Goal: Task Accomplishment & Management: Complete application form

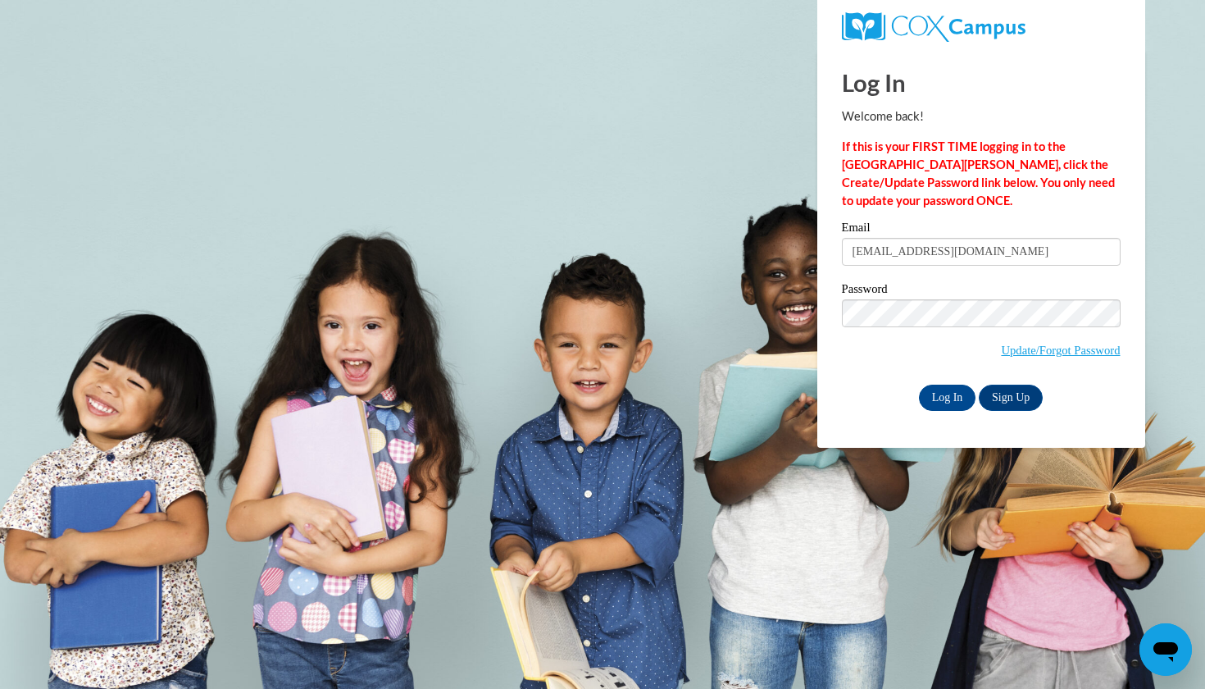
type input "keiradoc12@gmail.com"
click at [946, 394] on input "Log In" at bounding box center [947, 397] width 57 height 26
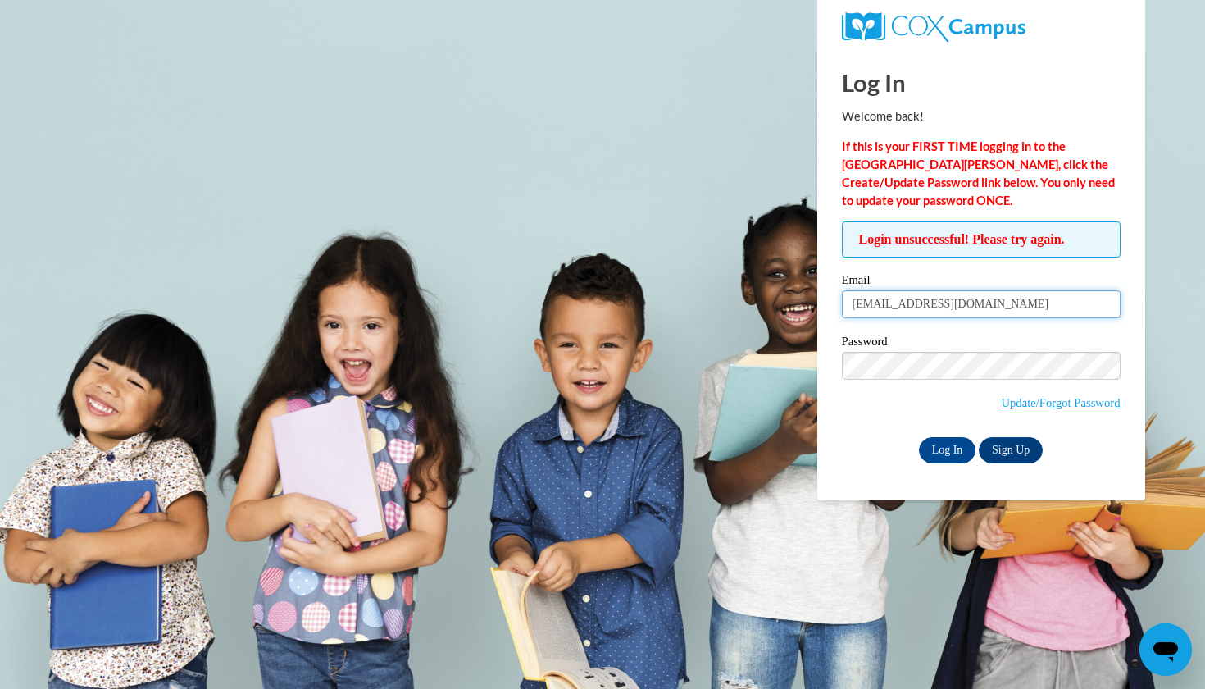
drag, startPoint x: 1025, startPoint y: 293, endPoint x: 806, endPoint y: 290, distance: 218.9
drag, startPoint x: 975, startPoint y: 302, endPoint x: 792, endPoint y: 303, distance: 182.8
click at [792, 303] on body "Log In Welcome back! If this is your FIRST TIME logging in to the NEW Cox Campu…" at bounding box center [602, 344] width 1205 height 689
type input "keira_dougherty@coeuml.org"
click at [966, 239] on span "Login unsuccessful! Please try again." at bounding box center [981, 239] width 279 height 36
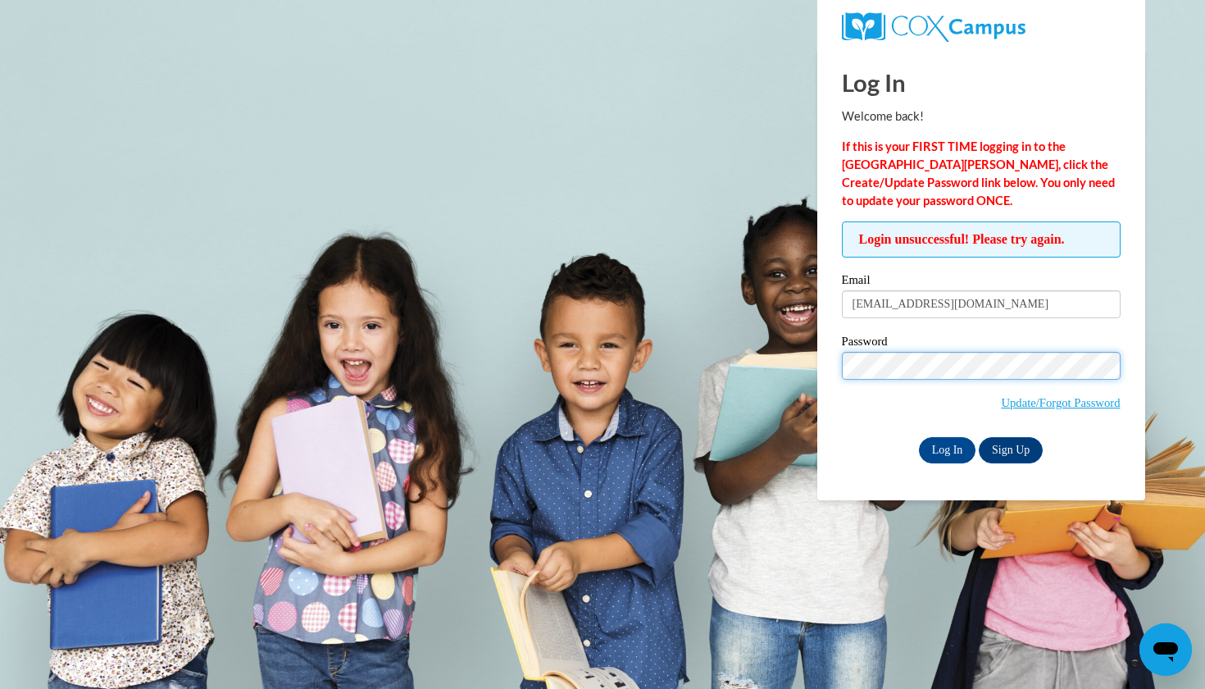
click at [946, 447] on input "Log In" at bounding box center [947, 450] width 57 height 26
click at [1057, 401] on link "Update/Forgot Password" at bounding box center [1060, 402] width 119 height 13
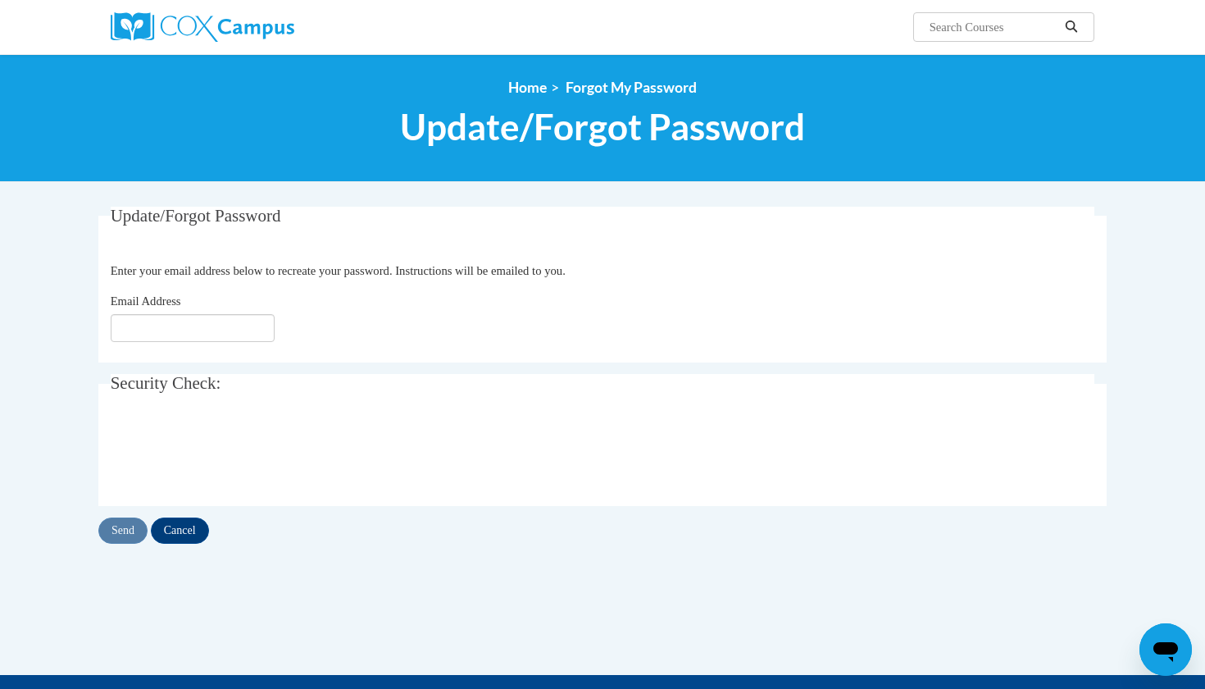
click at [166, 314] on input "Email Address" at bounding box center [193, 328] width 164 height 28
type input "[EMAIL_ADDRESS][DOMAIN_NAME]"
click at [121, 526] on input "Send" at bounding box center [122, 530] width 49 height 26
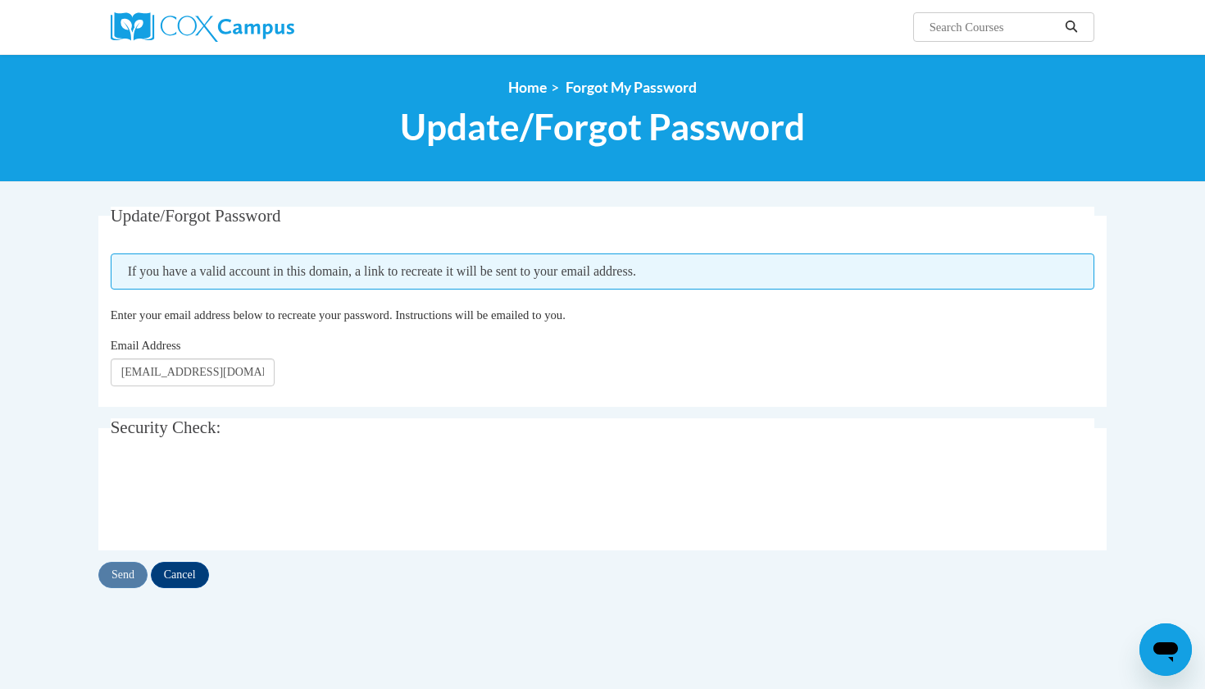
click at [48, 544] on body "Search Search... <en>Home</en><fr>Accueil</fr><de>Zuhause</de><it>Casa</it><es>…" at bounding box center [602, 494] width 1205 height 989
drag, startPoint x: 260, startPoint y: 367, endPoint x: 89, endPoint y: 381, distance: 171.1
click at [89, 381] on div "Update/Forgot Password Please enter your email address If you have a valid acco…" at bounding box center [602, 414] width 1033 height 415
type input "keira_doug"
click at [196, 580] on input "Cancel" at bounding box center [180, 575] width 58 height 26
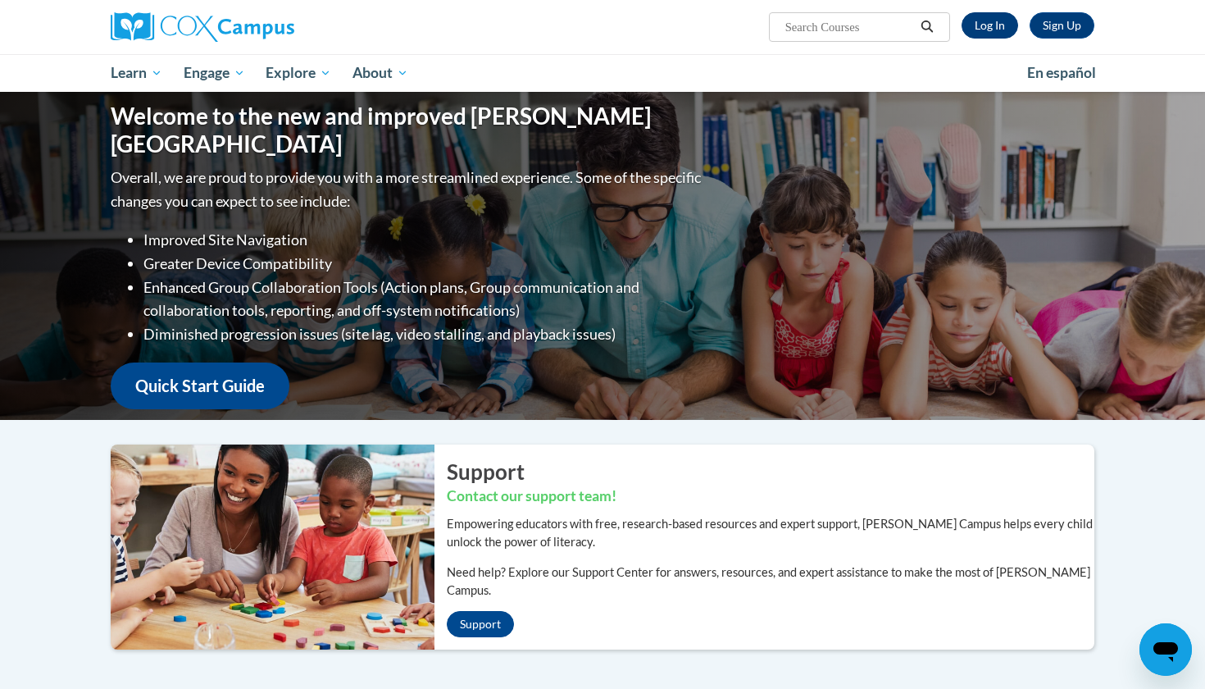
click at [994, 30] on link "Log In" at bounding box center [990, 25] width 57 height 26
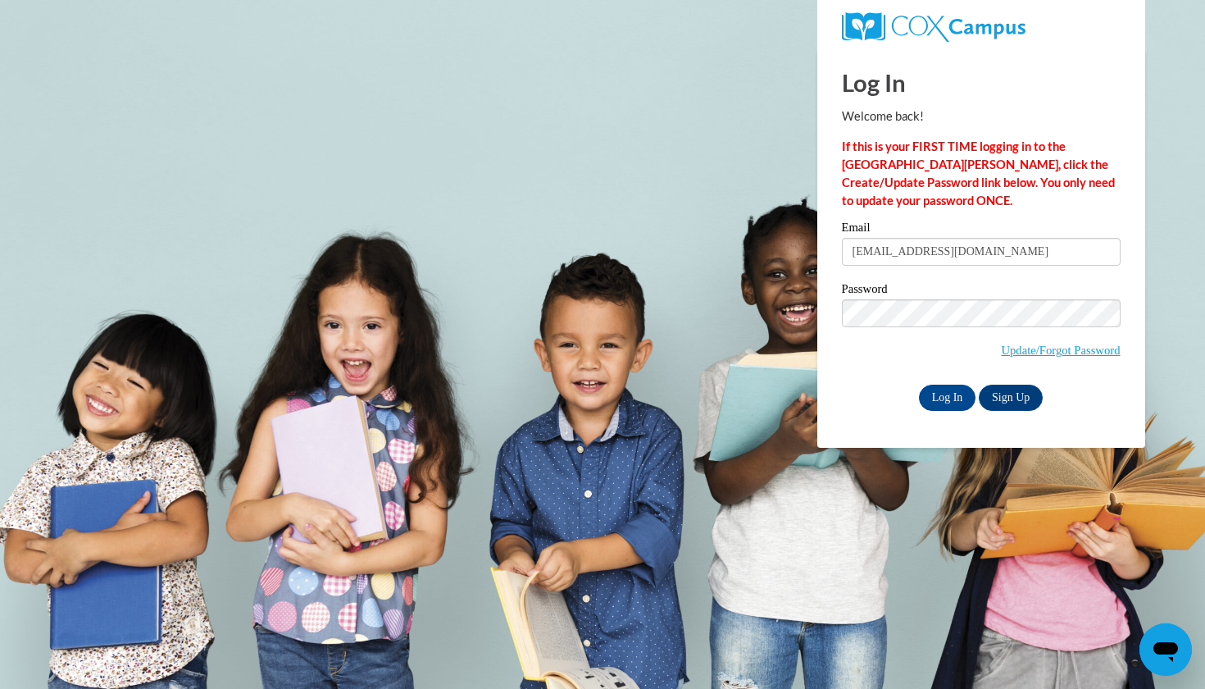
type input "[EMAIL_ADDRESS][DOMAIN_NAME]"
click at [708, 283] on body "Log In Welcome back! If this is your FIRST TIME logging in to the NEW Cox Campu…" at bounding box center [602, 344] width 1205 height 689
click at [946, 394] on input "Log In" at bounding box center [947, 397] width 57 height 26
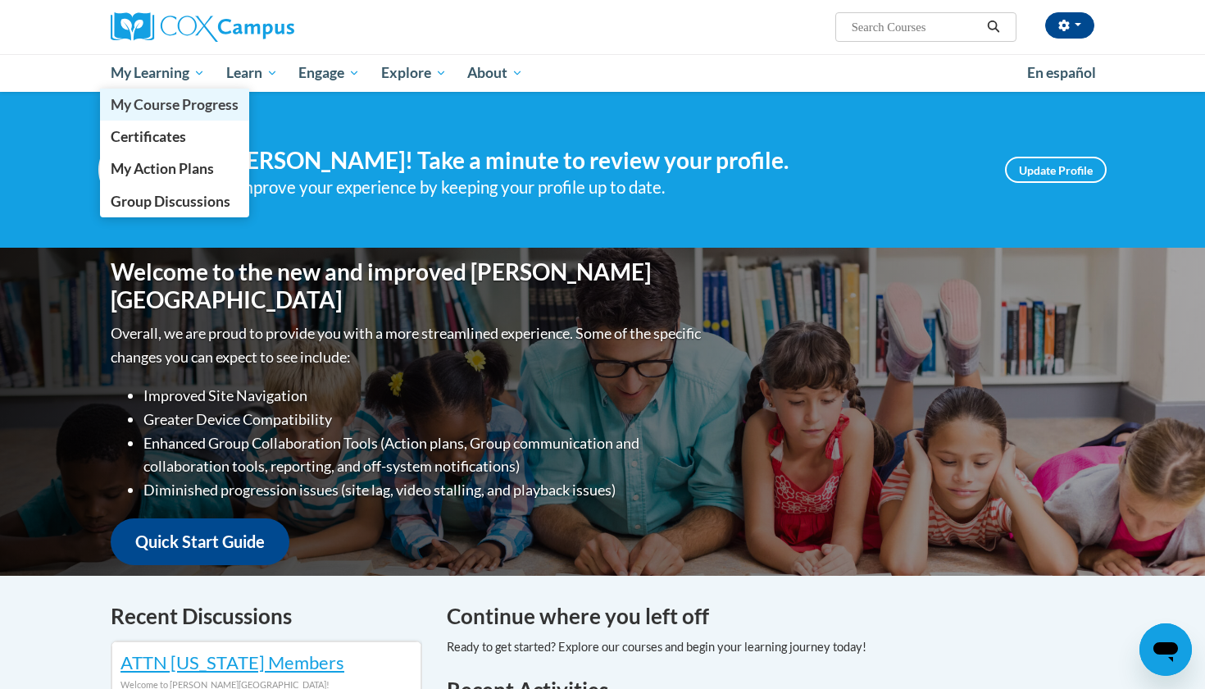
click at [172, 99] on span "My Course Progress" at bounding box center [175, 104] width 128 height 17
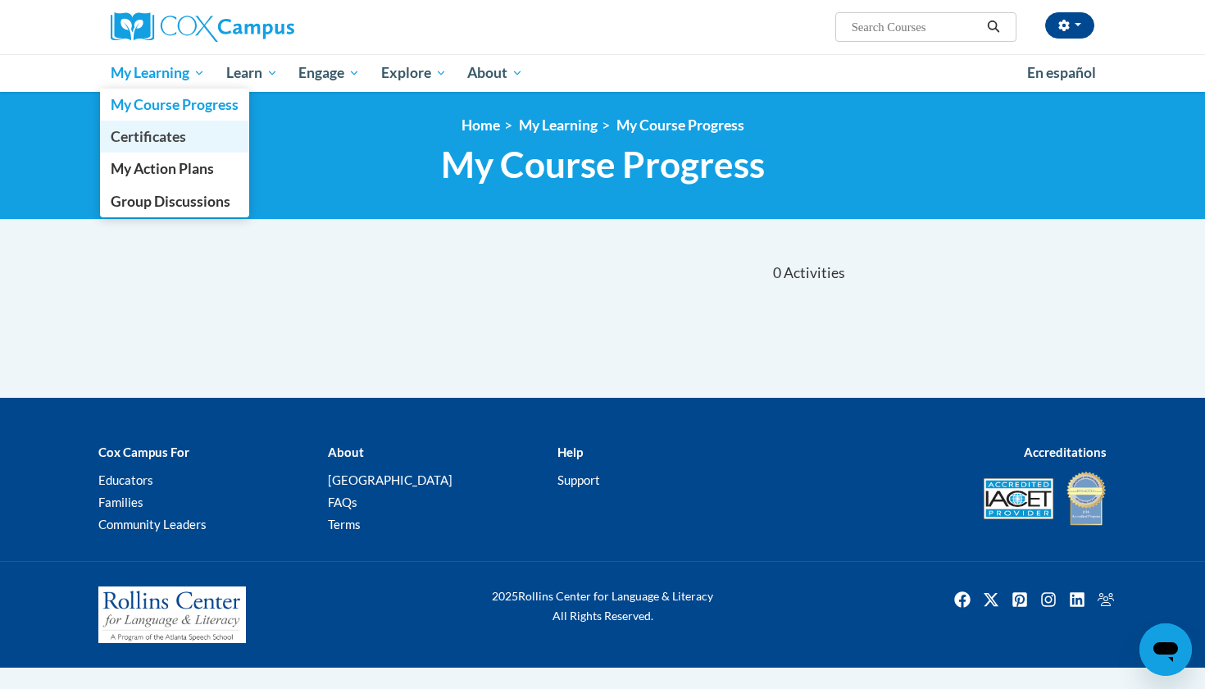
click at [142, 146] on link "Certificates" at bounding box center [174, 137] width 149 height 32
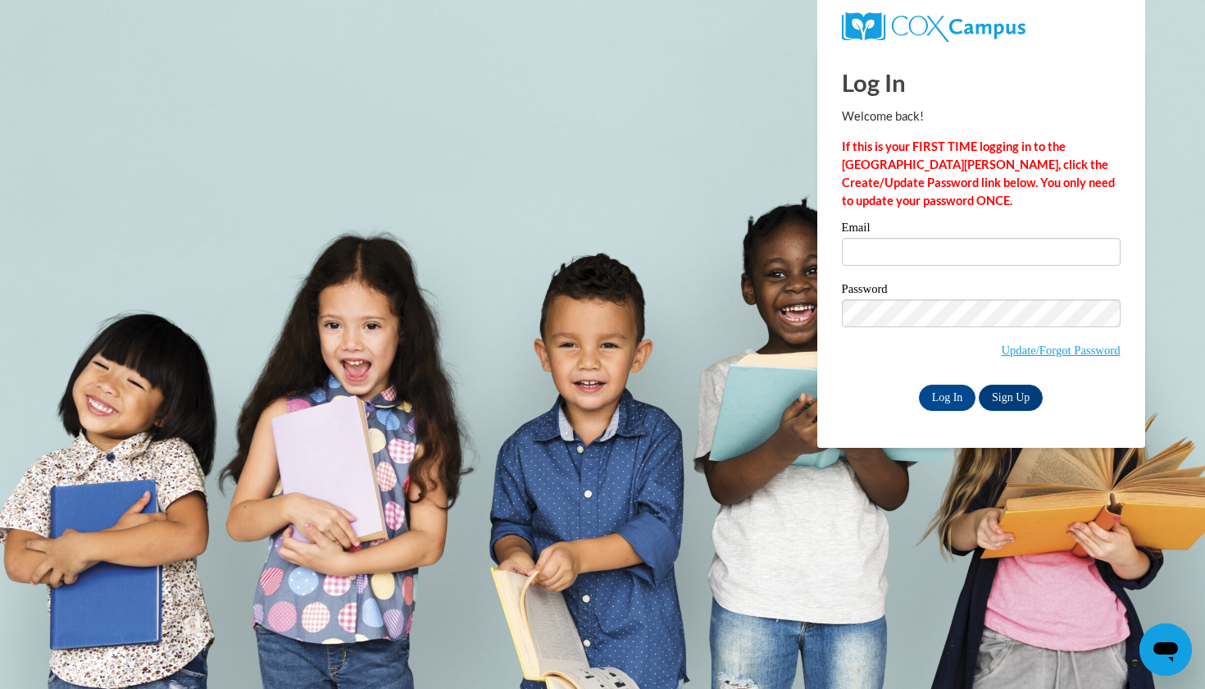
click at [909, 256] on input "Email" at bounding box center [981, 252] width 279 height 28
type input "keira_dougherty@student.uml.edu"
click at [804, 359] on body "Log In Welcome back! If this is your FIRST TIME logging in to the NEW Cox Campu…" at bounding box center [602, 344] width 1205 height 689
click at [946, 394] on input "Log In" at bounding box center [947, 397] width 57 height 26
click at [1094, 343] on link "Update/Forgot Password" at bounding box center [1060, 349] width 119 height 13
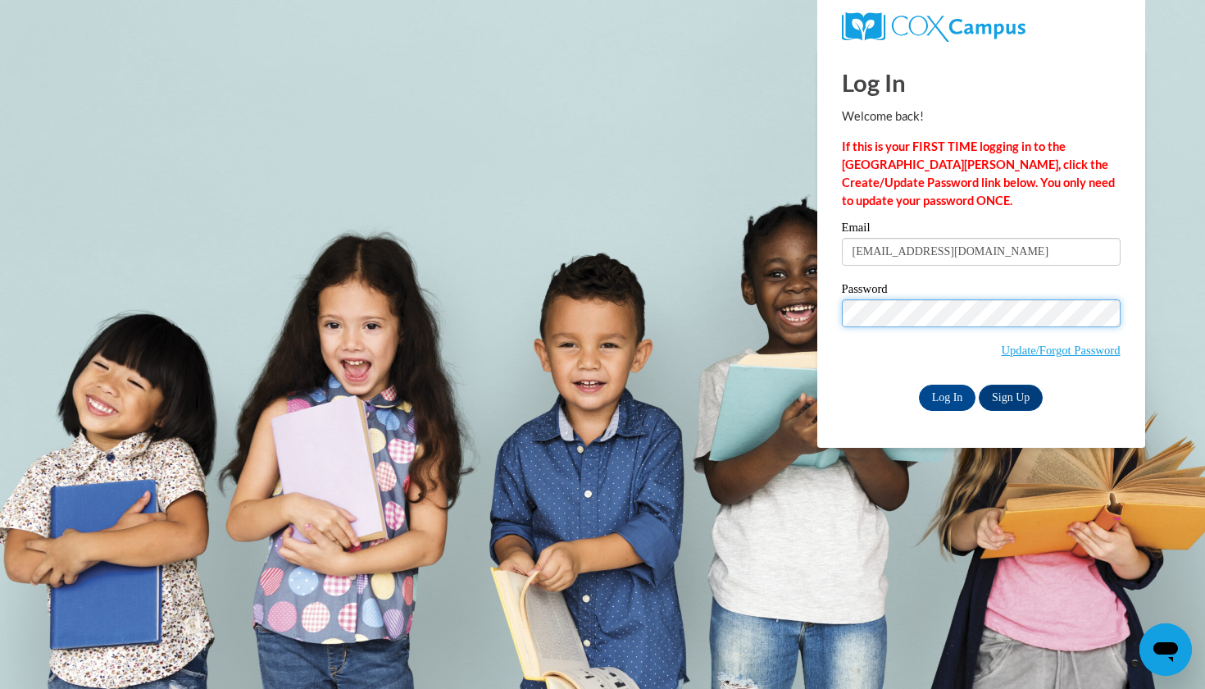
click at [946, 394] on input "Log In" at bounding box center [947, 397] width 57 height 26
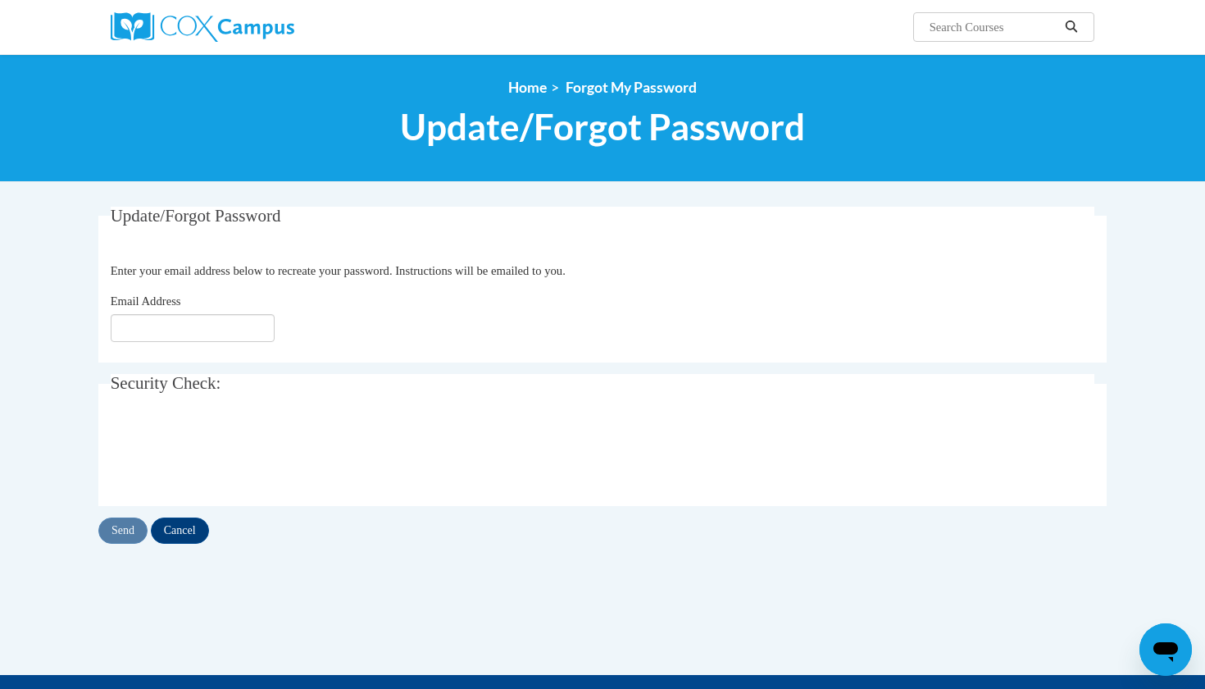
click at [181, 314] on input "Email Address" at bounding box center [193, 328] width 164 height 28
click at [0, 460] on body "Search Search... <en>Home</en><fr>Accueil</fr><de>Zuhause</de><it>Casa</it><es>…" at bounding box center [602, 472] width 1205 height 945
click at [259, 325] on input "keira_dougherty@coeuml.org" at bounding box center [193, 328] width 164 height 28
click at [225, 324] on input "keira_dougherty@coeuml.org" at bounding box center [193, 328] width 164 height 28
drag, startPoint x: 236, startPoint y: 326, endPoint x: 198, endPoint y: 328, distance: 38.6
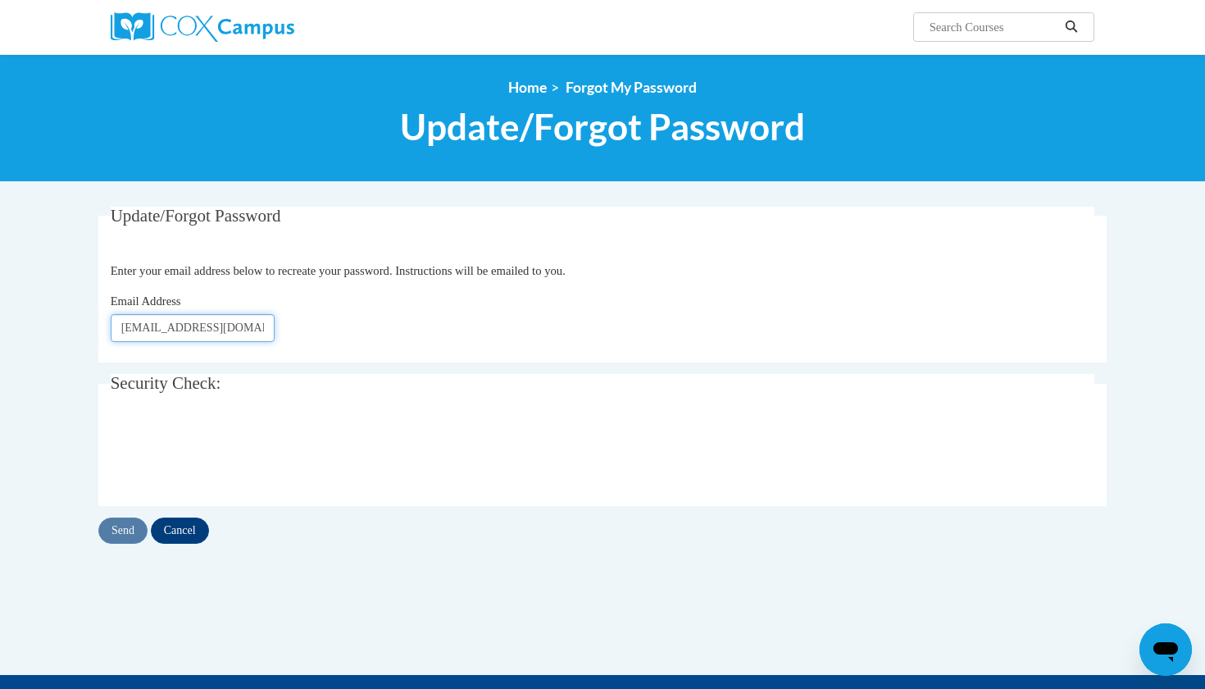
click at [198, 329] on input "keira_dougherty@coeuml.org" at bounding box center [193, 328] width 164 height 28
click at [233, 334] on input "keira_dougherty@org" at bounding box center [193, 328] width 164 height 28
type input "keira_dougherty@student.uml.edu"
click at [25, 505] on body "Search Search... <en>Home</en><fr>Accueil</fr><de>Zuhause</de><it>Casa</it><es>…" at bounding box center [602, 472] width 1205 height 945
click at [121, 535] on input "Send" at bounding box center [122, 530] width 49 height 26
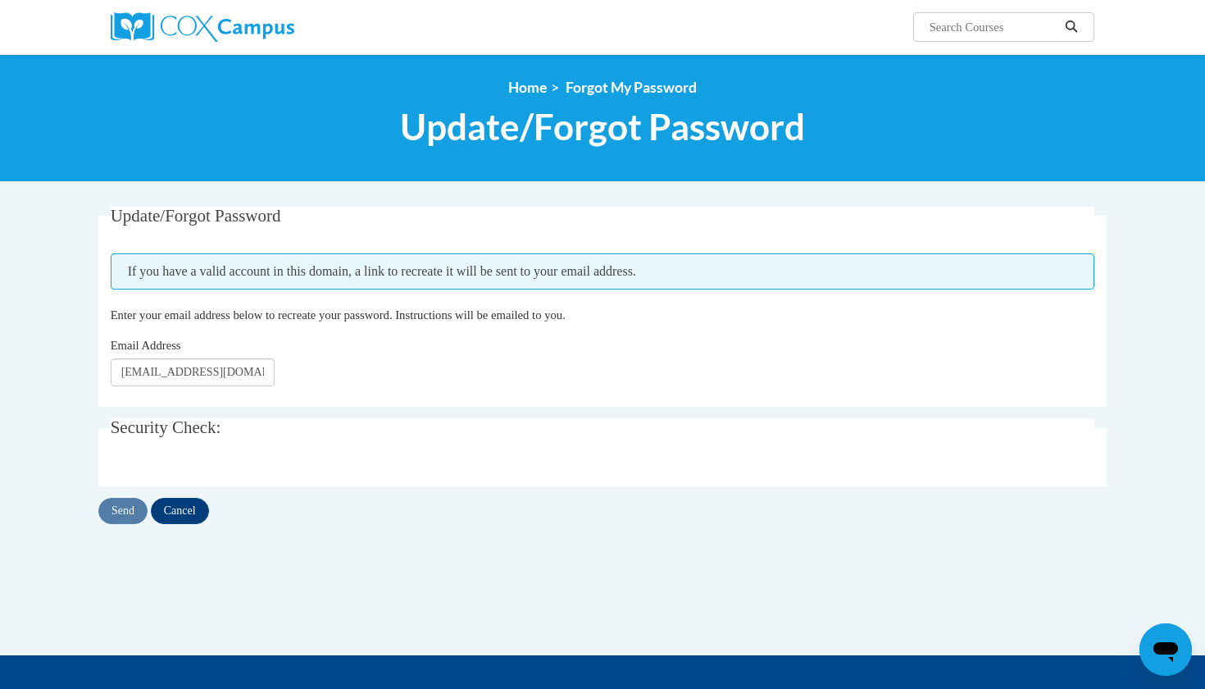
scroll to position [0, 56]
type input "l"
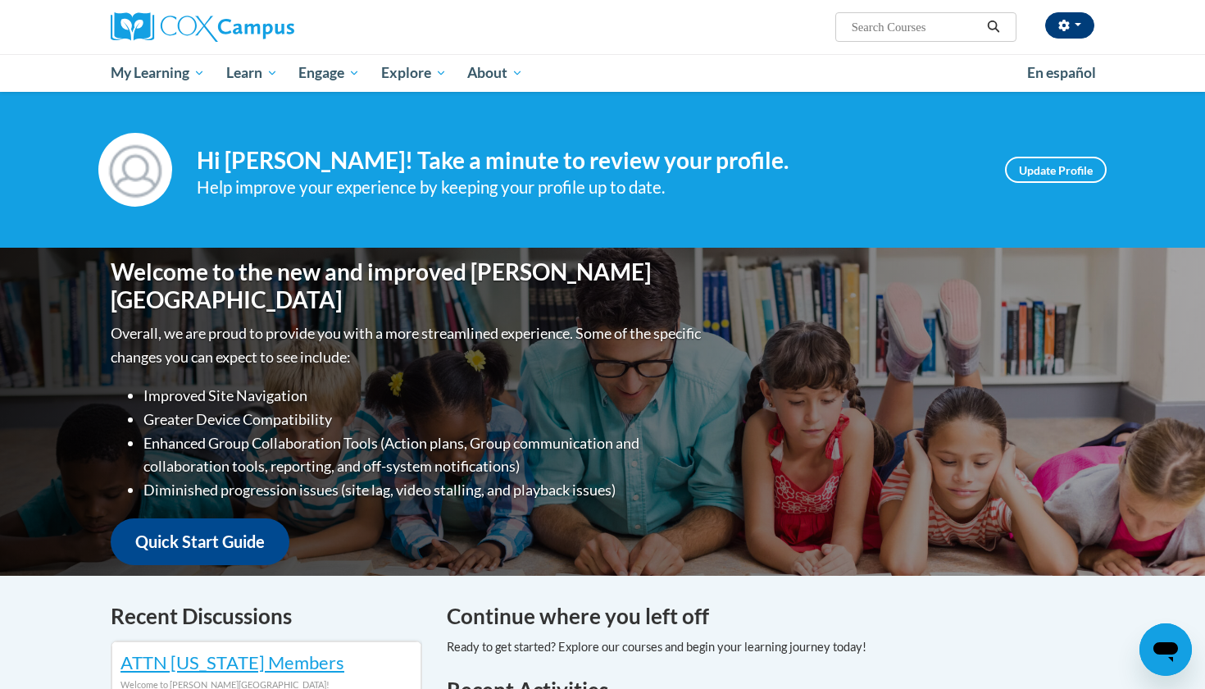
click at [1084, 24] on button "button" at bounding box center [1069, 25] width 49 height 26
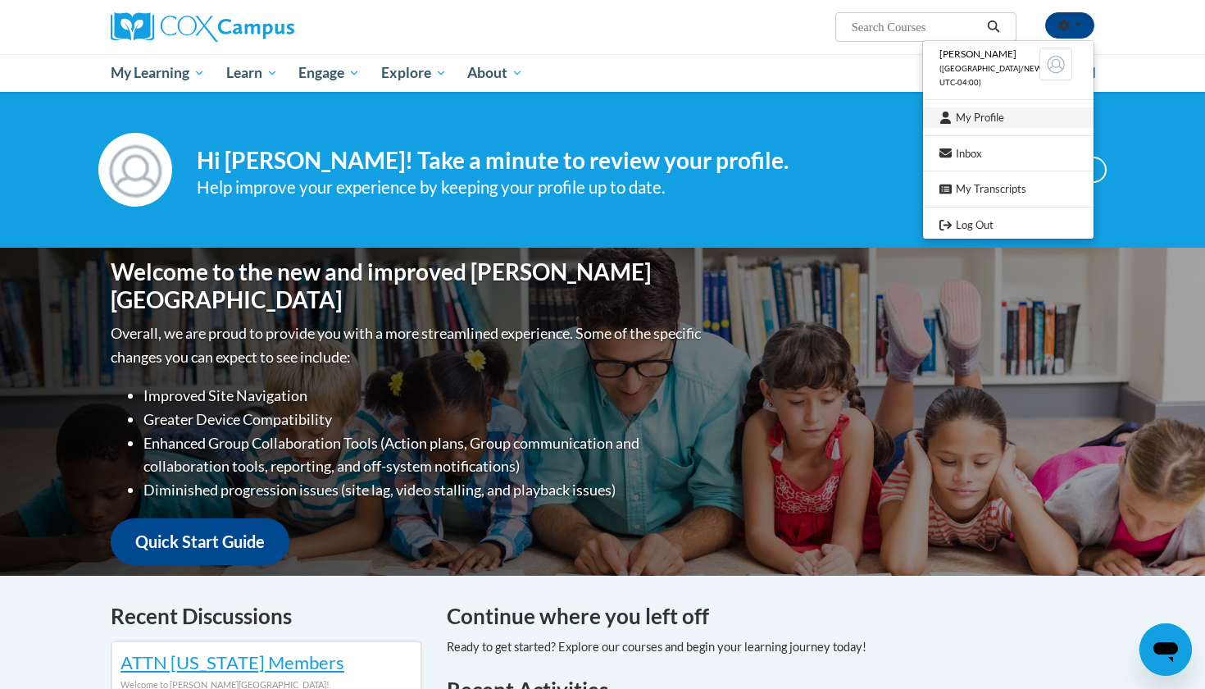
click at [993, 117] on link "My Profile" at bounding box center [1008, 117] width 171 height 20
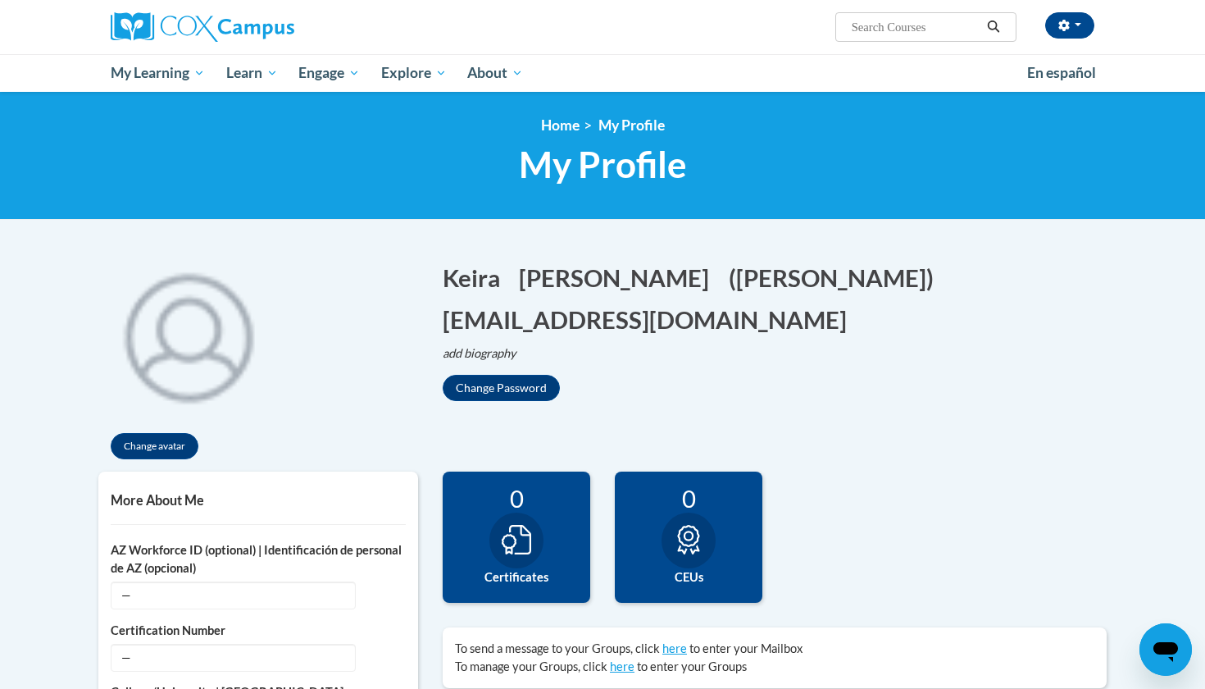
click at [1096, 42] on div "[PERSON_NAME] ([GEOGRAPHIC_DATA]/New_York UTC-04:00) My Profile Inbox My Transc…" at bounding box center [770, 21] width 672 height 42
click at [1089, 30] on button "button" at bounding box center [1069, 25] width 49 height 26
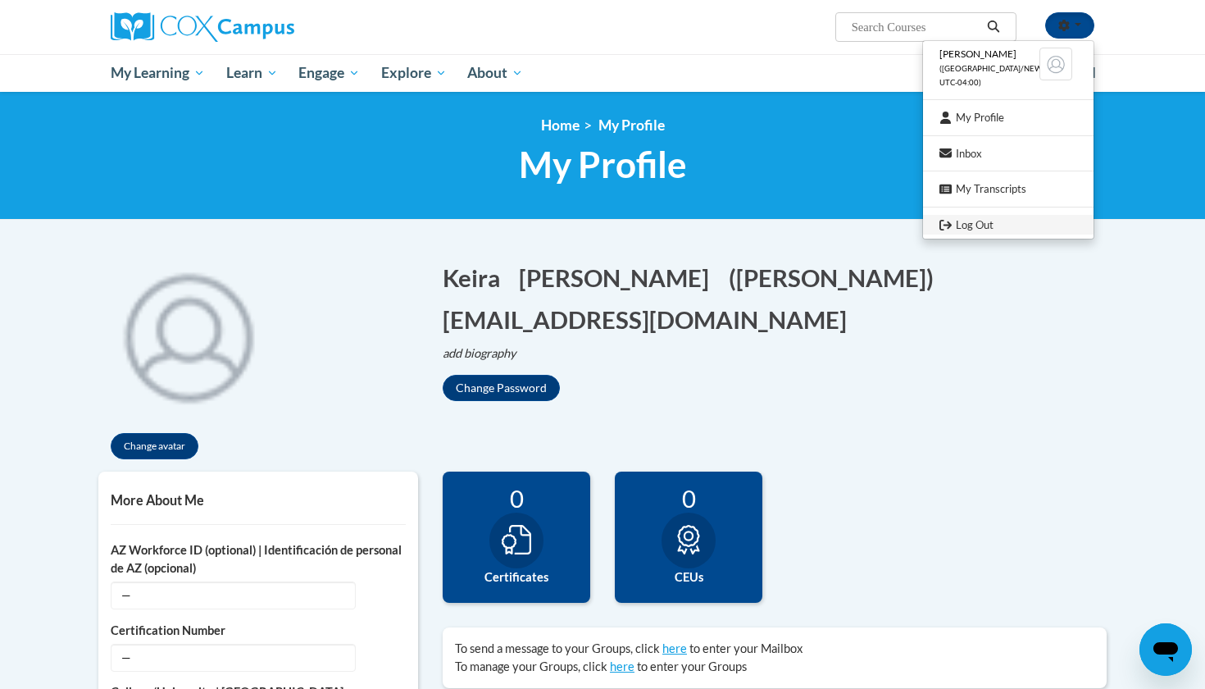
click at [989, 220] on link "Log Out" at bounding box center [1008, 225] width 171 height 20
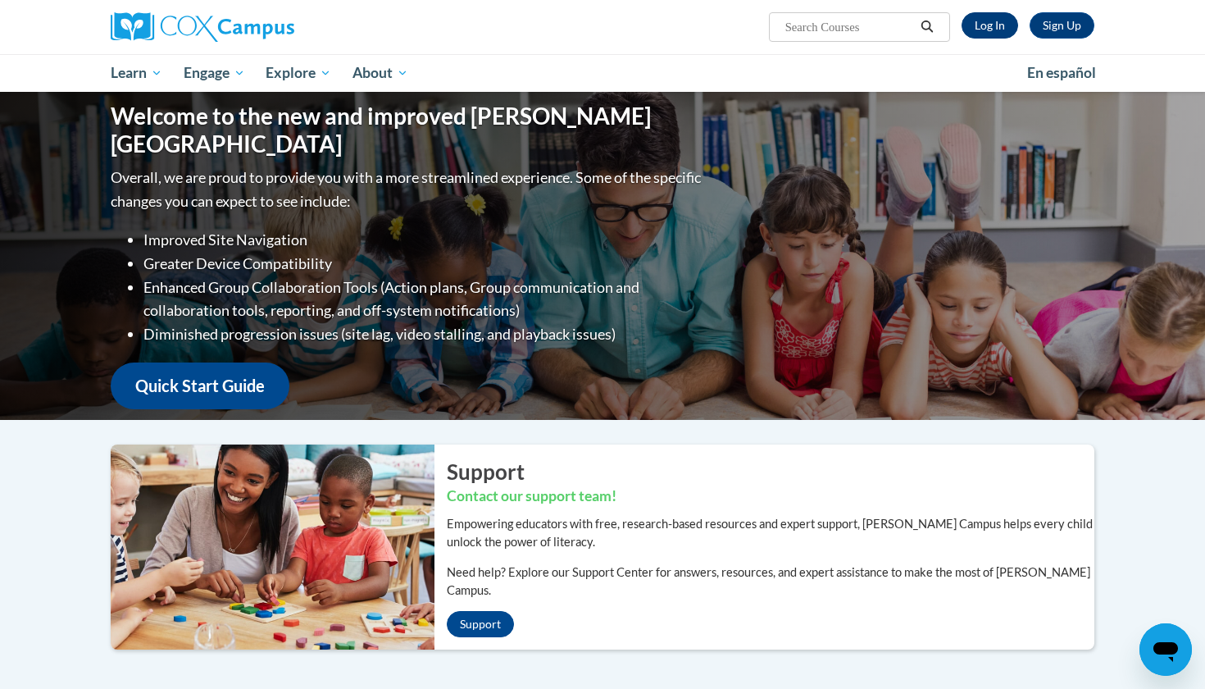
click at [995, 30] on link "Log In" at bounding box center [990, 25] width 57 height 26
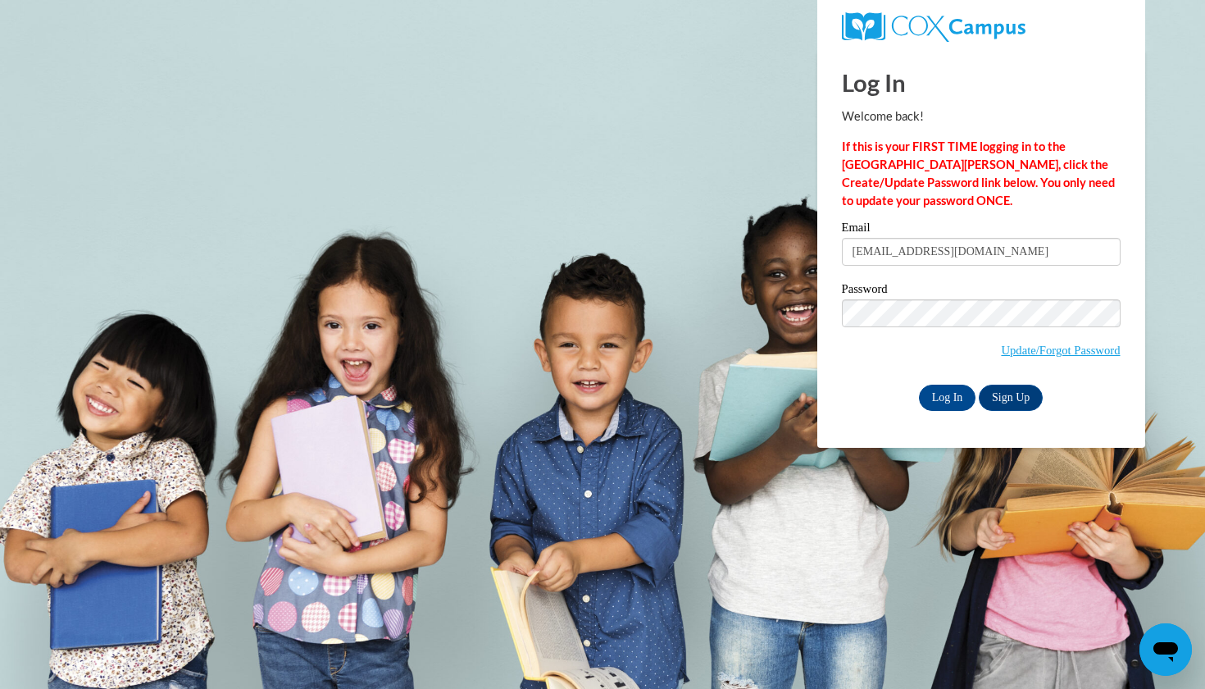
type input "keira_dougherty@student.uml.edu"
click at [836, 379] on div "Please enter your email! Please enter your password! Email keira_dougherty@stud…" at bounding box center [981, 315] width 303 height 189
click at [1036, 260] on input "keira_dougherty@student.uml.edu" at bounding box center [981, 252] width 279 height 28
click at [952, 401] on input "Log In" at bounding box center [947, 397] width 57 height 26
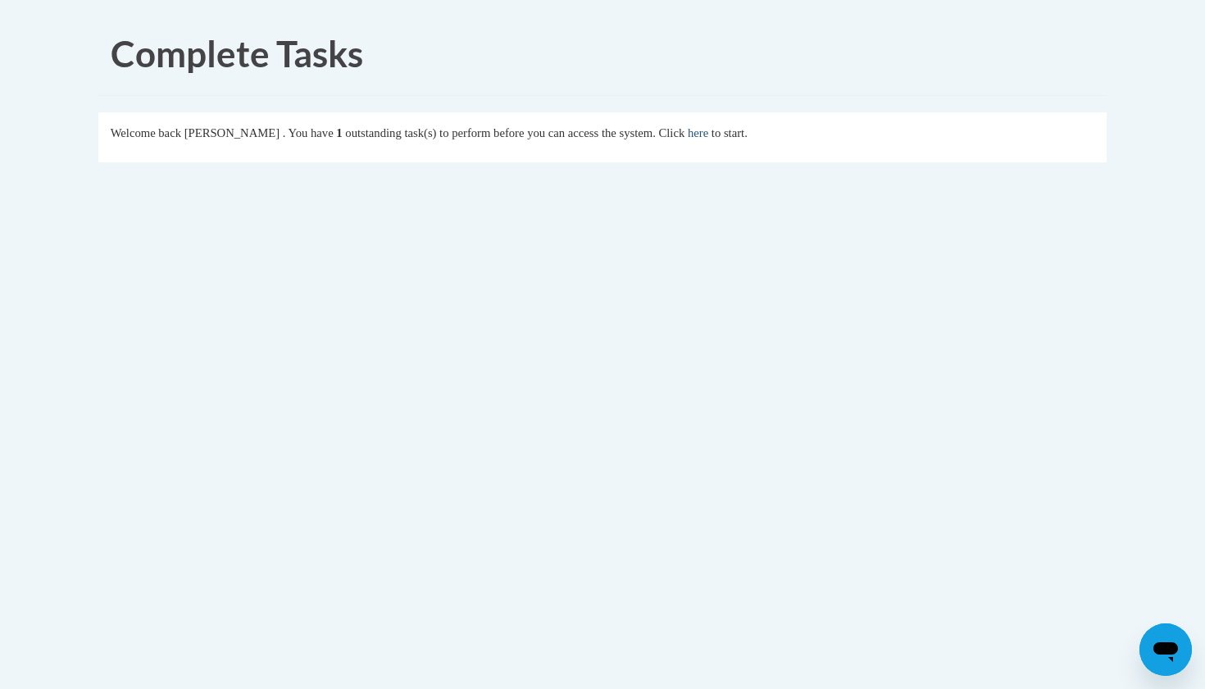
click at [708, 129] on link "here" at bounding box center [698, 132] width 20 height 13
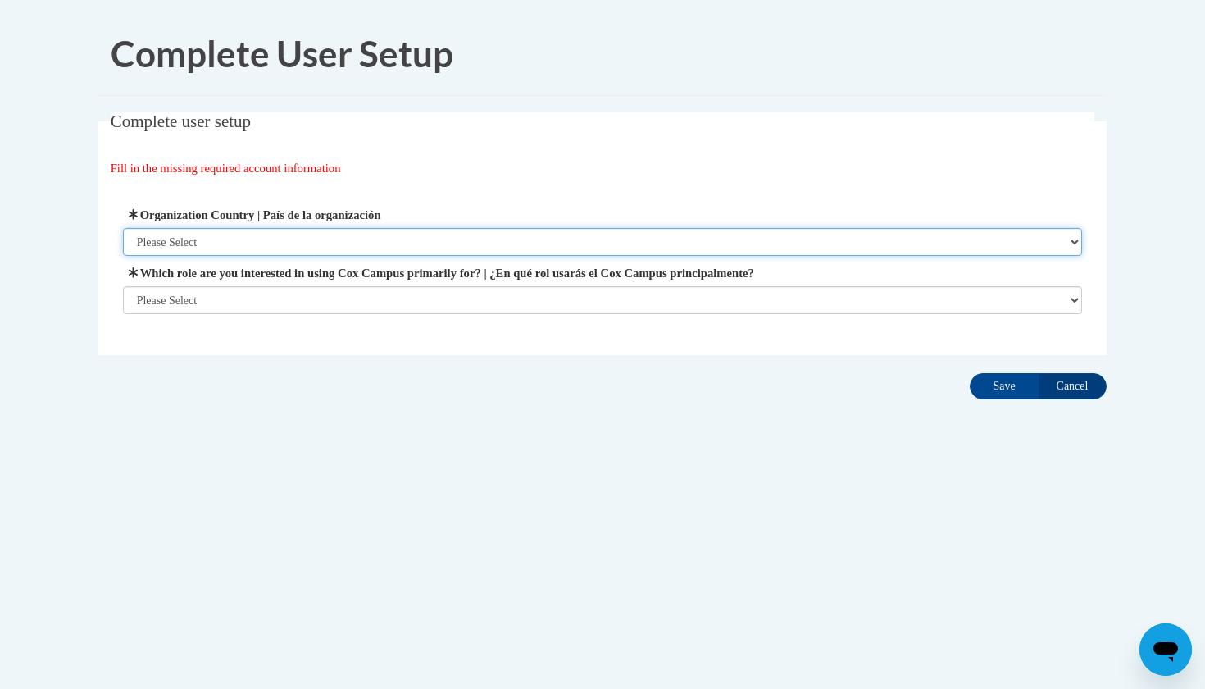
select select "ad49bcad-a171-4b2e-b99c-48b446064914"
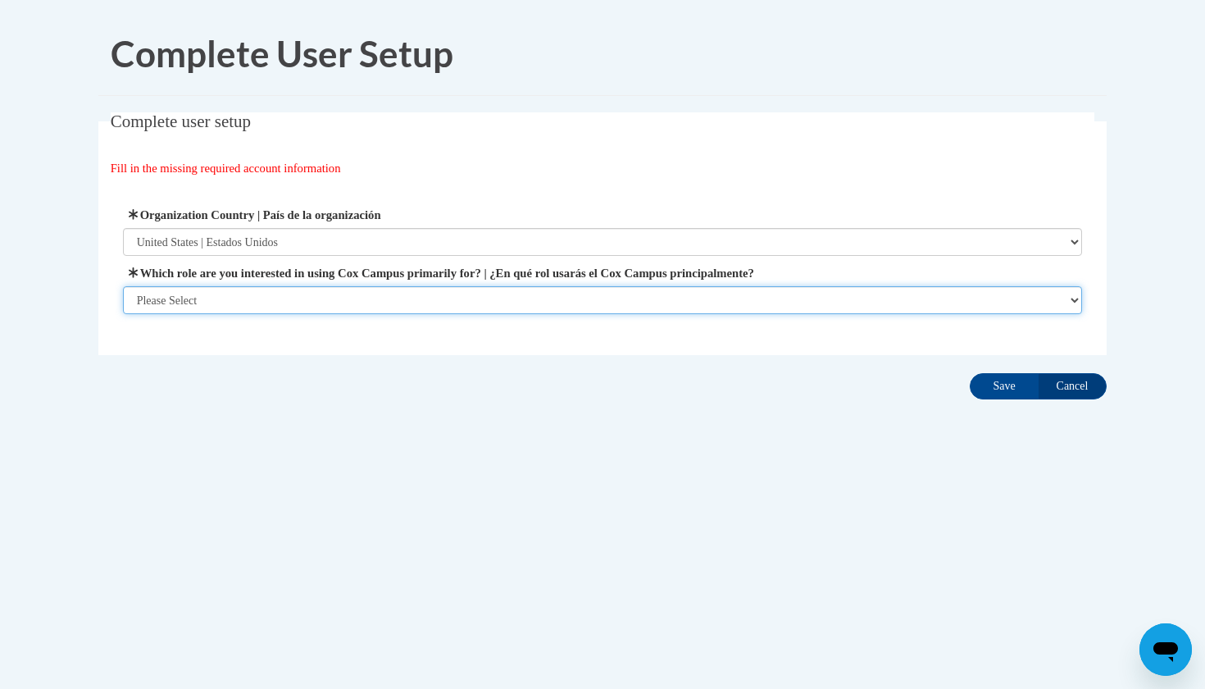
select select "5a18ea06-2b54-4451-96f2-d152daf9eac5"
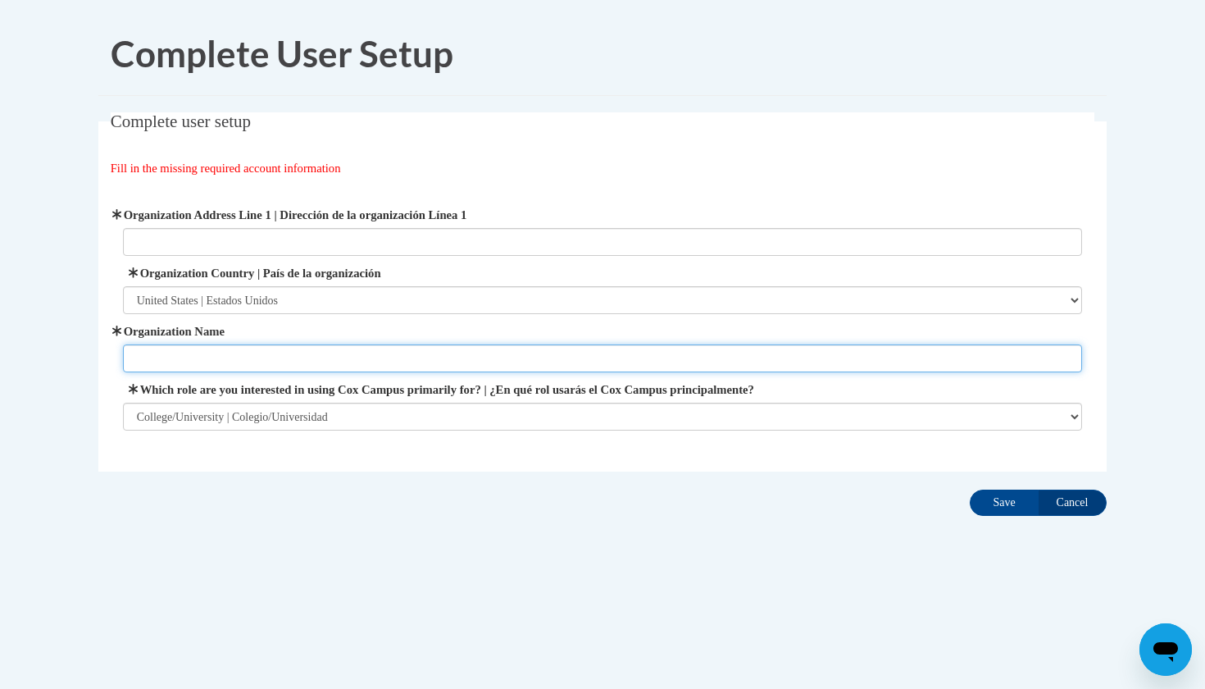
click at [434, 357] on input "Organization Name" at bounding box center [603, 358] width 960 height 28
type input "U"
type input "University of Massachusetts Lowell"
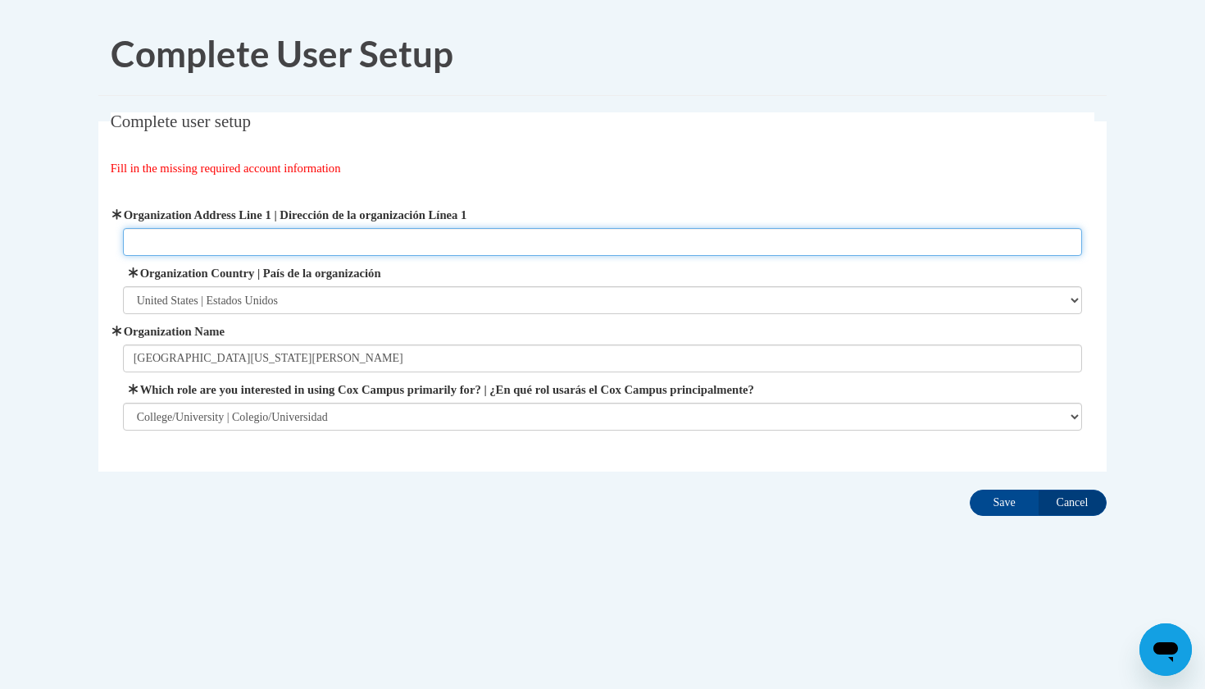
click at [391, 245] on input "Organization Address Line 1 | Dirección de la organización Línea 1" at bounding box center [603, 242] width 960 height 28
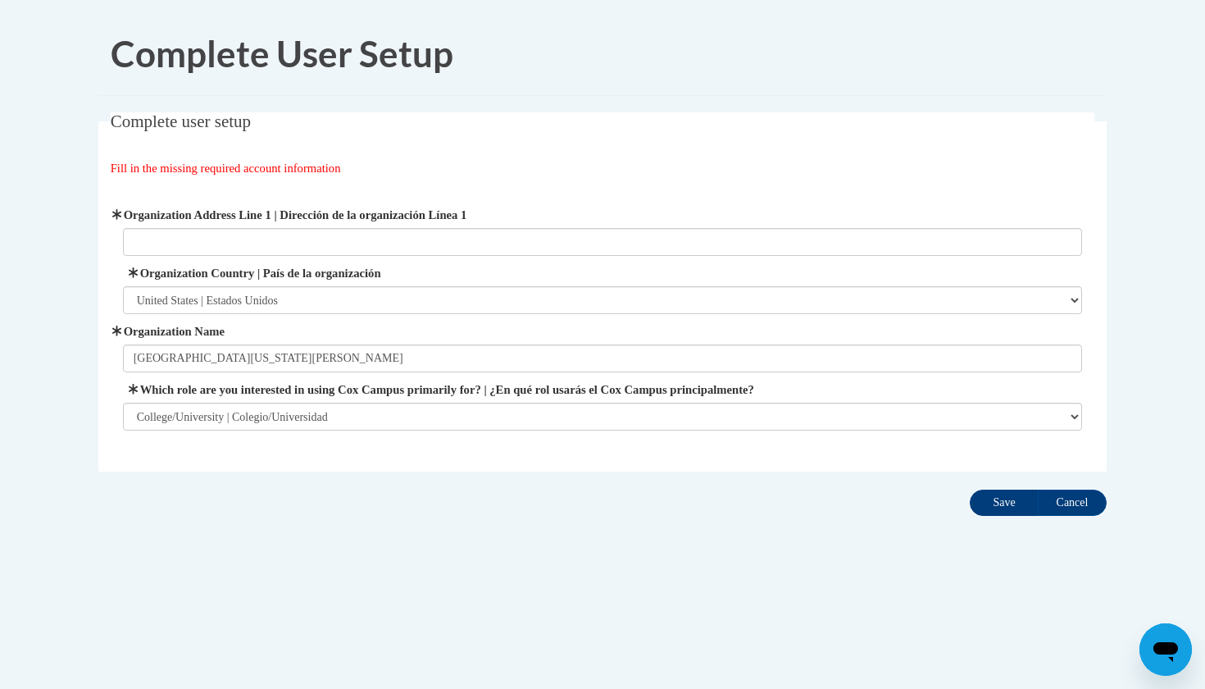
click at [998, 506] on input "Save" at bounding box center [1004, 502] width 69 height 26
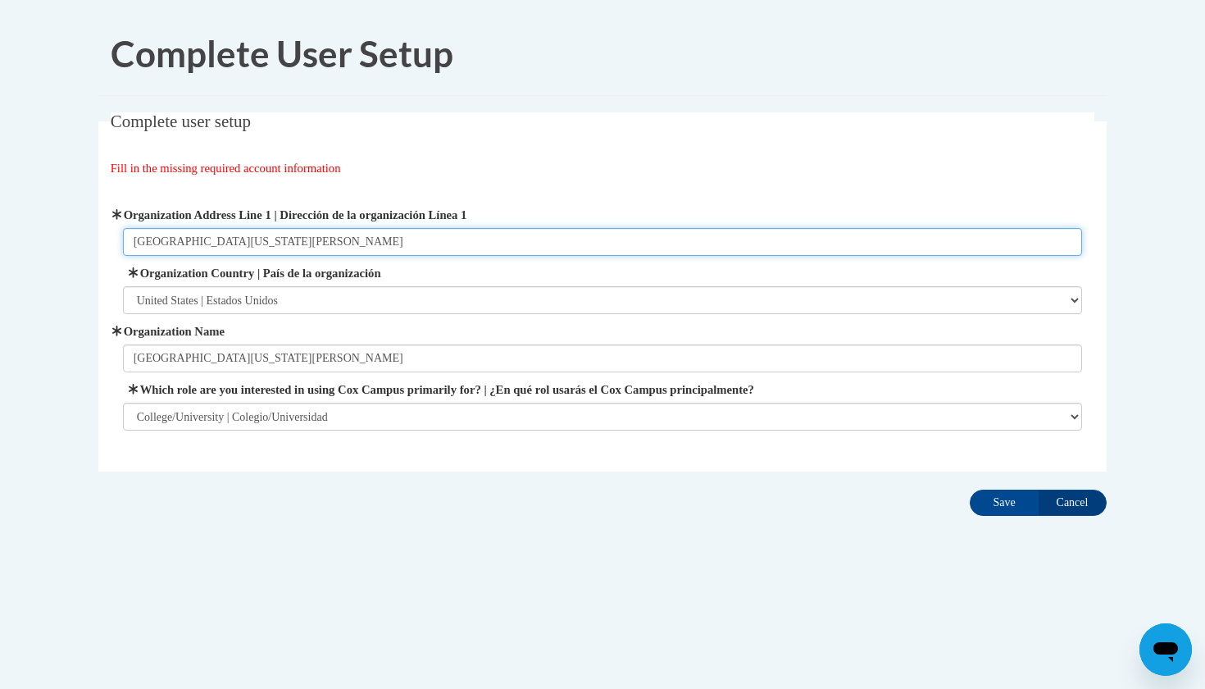
type input "University of Massachusetts lowell"
click at [1004, 502] on input "Save" at bounding box center [1004, 502] width 69 height 26
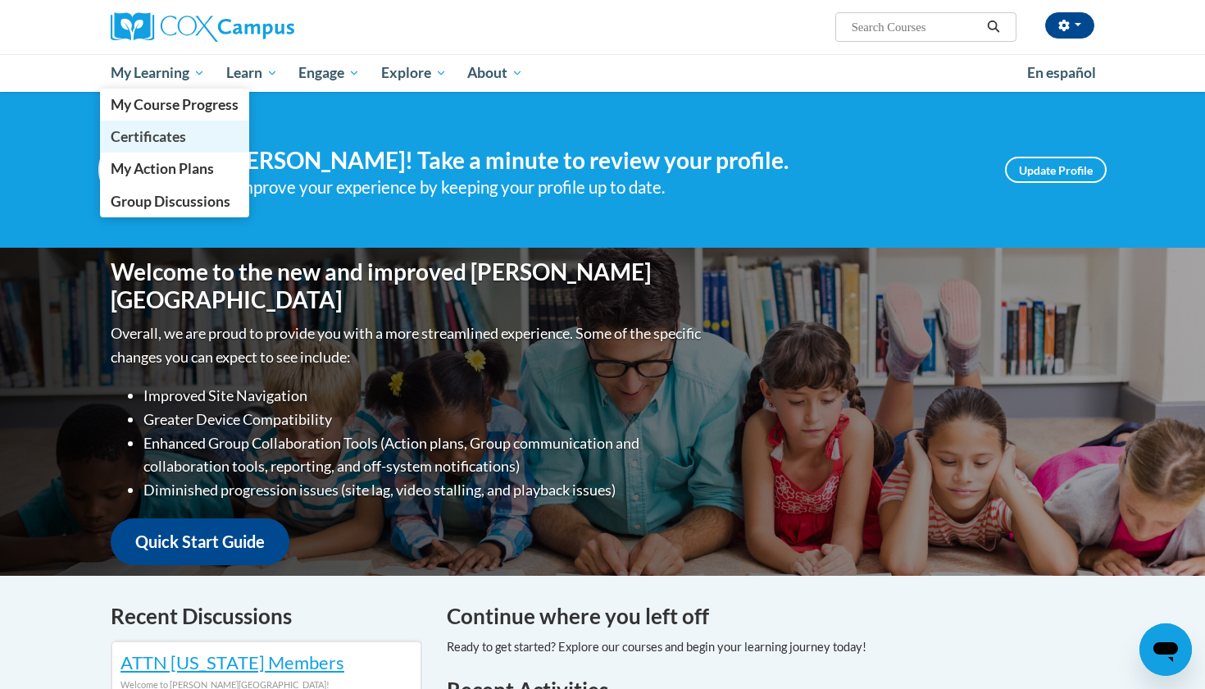
click at [166, 125] on link "Certificates" at bounding box center [174, 137] width 149 height 32
